Goal: Information Seeking & Learning: Find specific fact

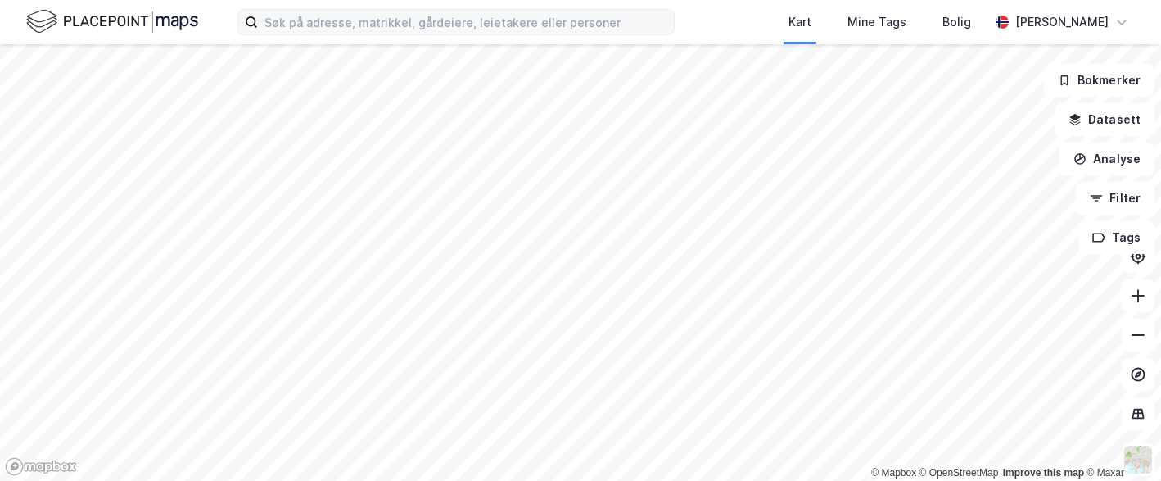
click at [343, 9] on label at bounding box center [456, 22] width 437 height 26
click at [338, 20] on input at bounding box center [466, 22] width 416 height 25
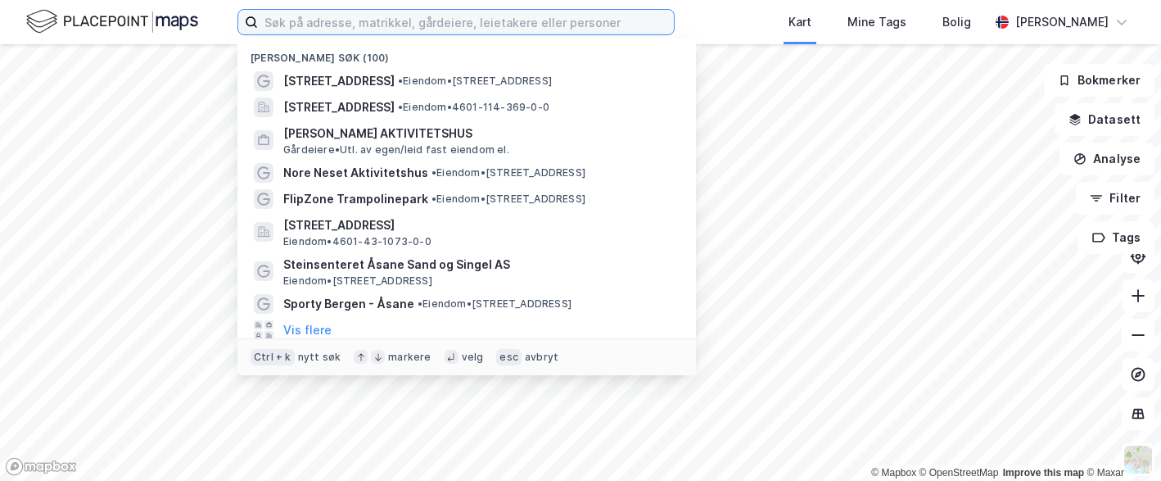
click at [289, 25] on input at bounding box center [466, 22] width 416 height 25
paste input "[STREET_ADDRESS]"
type input "[STREET_ADDRESS]"
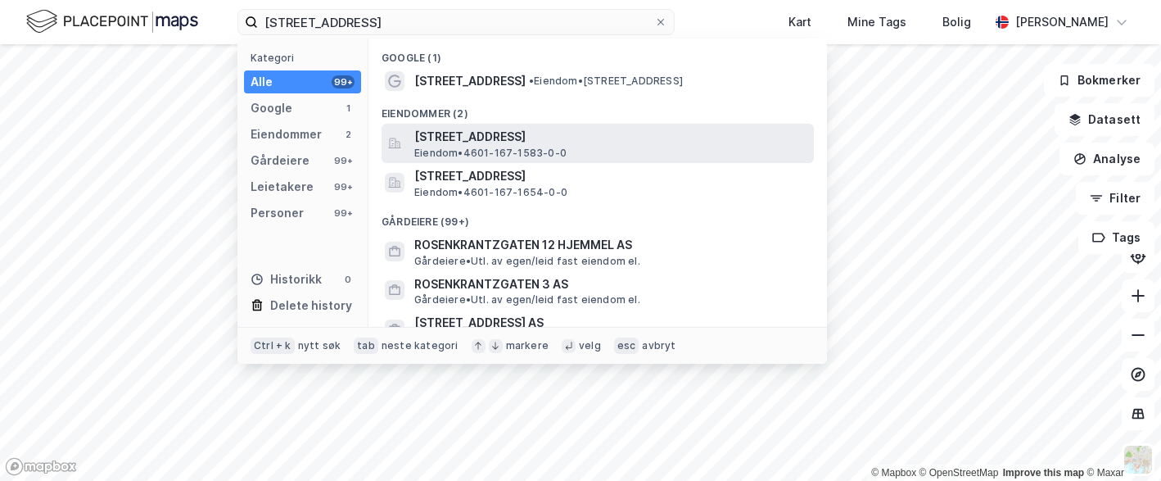
click at [492, 145] on span "[STREET_ADDRESS]" at bounding box center [610, 137] width 393 height 20
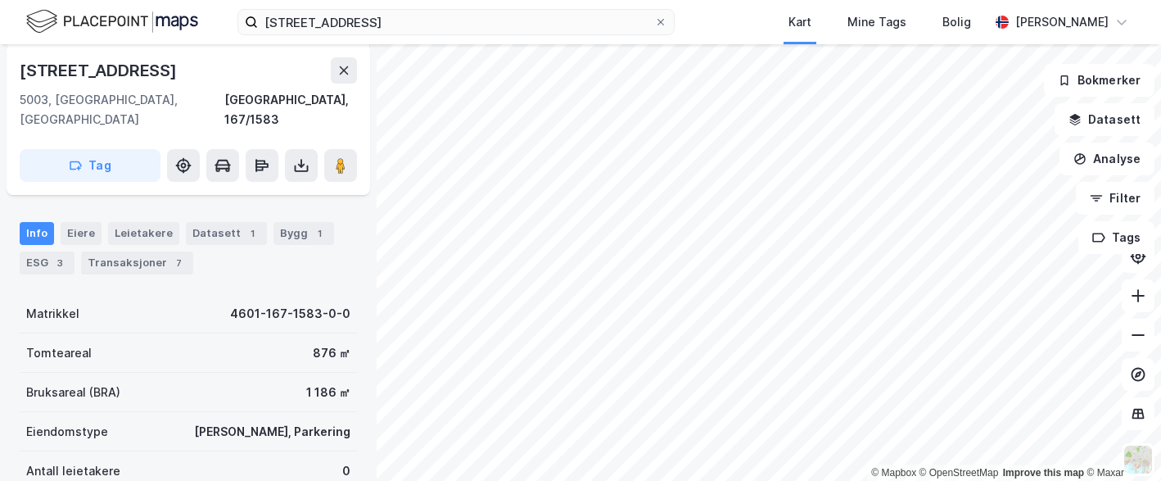
scroll to position [164, 0]
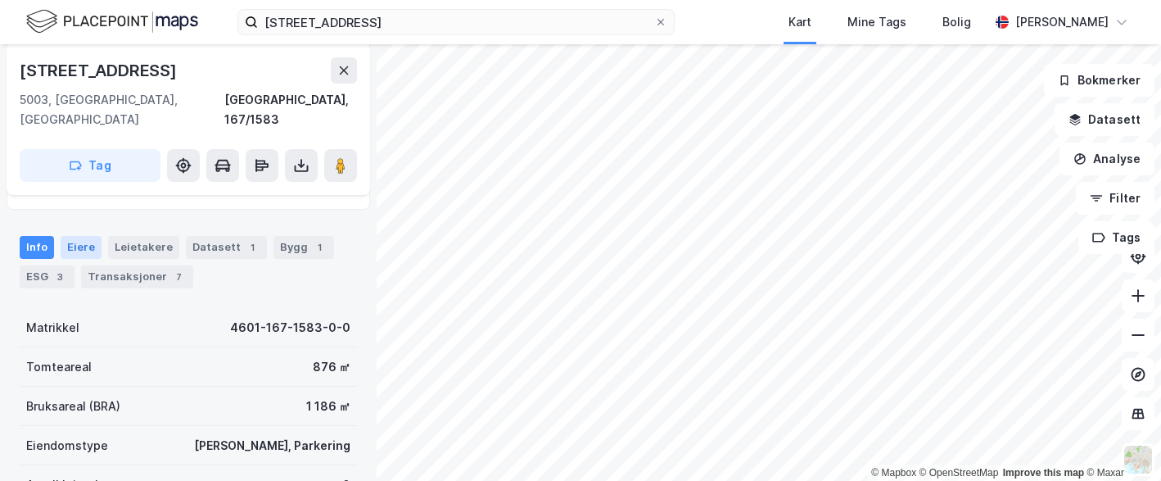
click at [72, 236] on div "Eiere" at bounding box center [81, 247] width 41 height 23
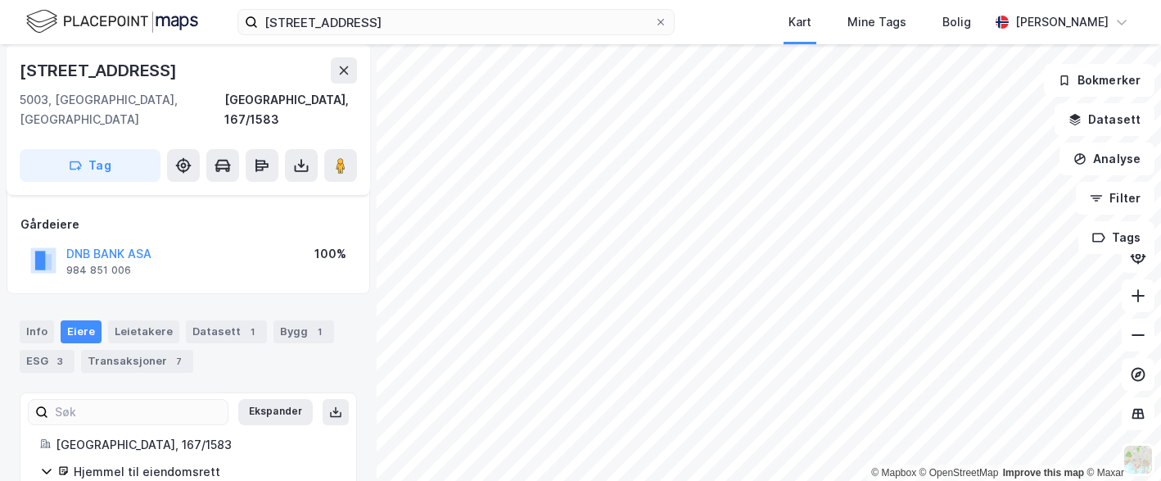
scroll to position [157, 0]
